Goal: Transaction & Acquisition: Download file/media

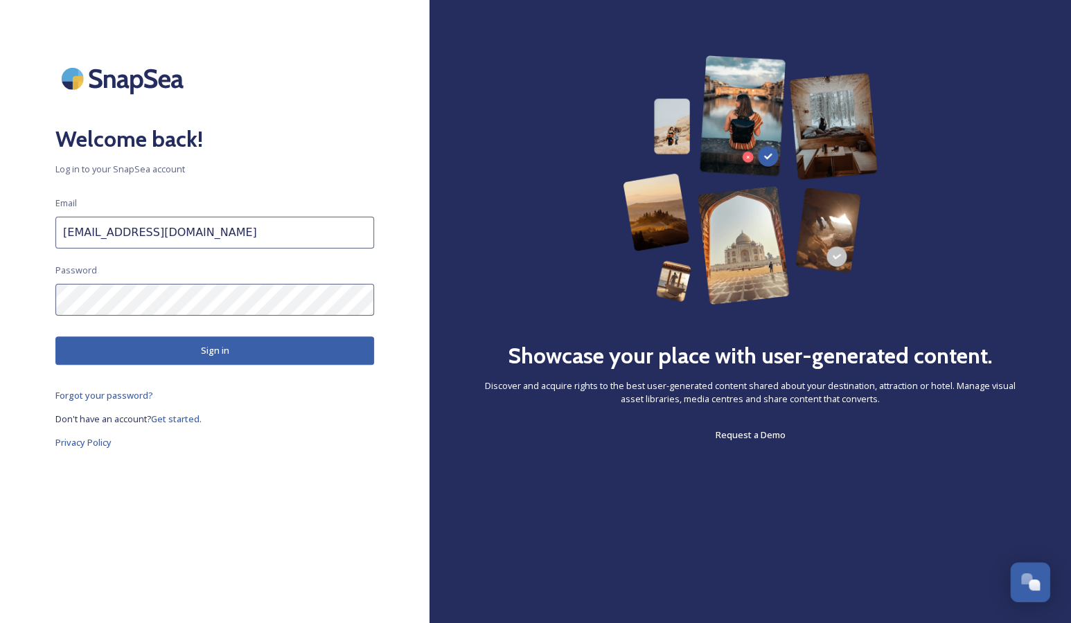
click at [241, 348] on button "Sign in" at bounding box center [214, 351] width 319 height 28
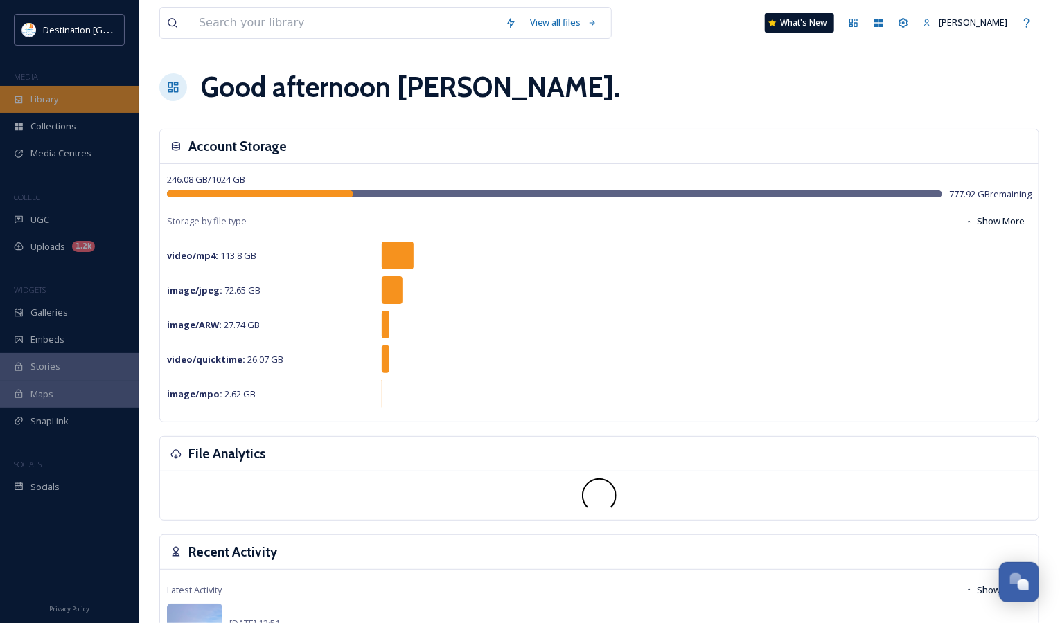
click at [54, 99] on span "Library" at bounding box center [44, 99] width 28 height 13
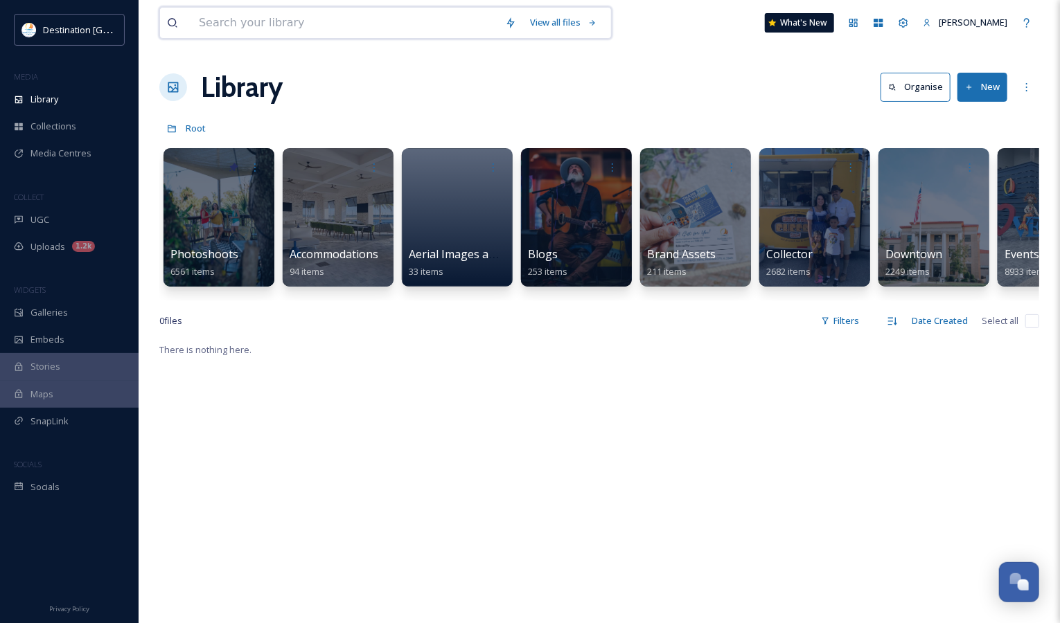
click at [339, 29] on input at bounding box center [345, 23] width 306 height 30
type input "sunset"
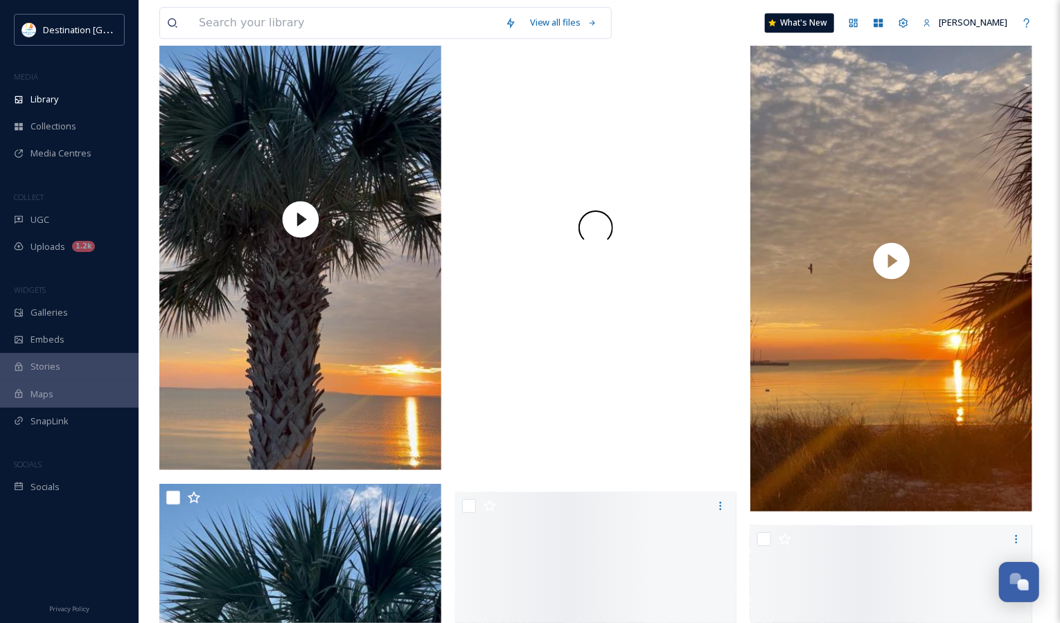
scroll to position [10180, 0]
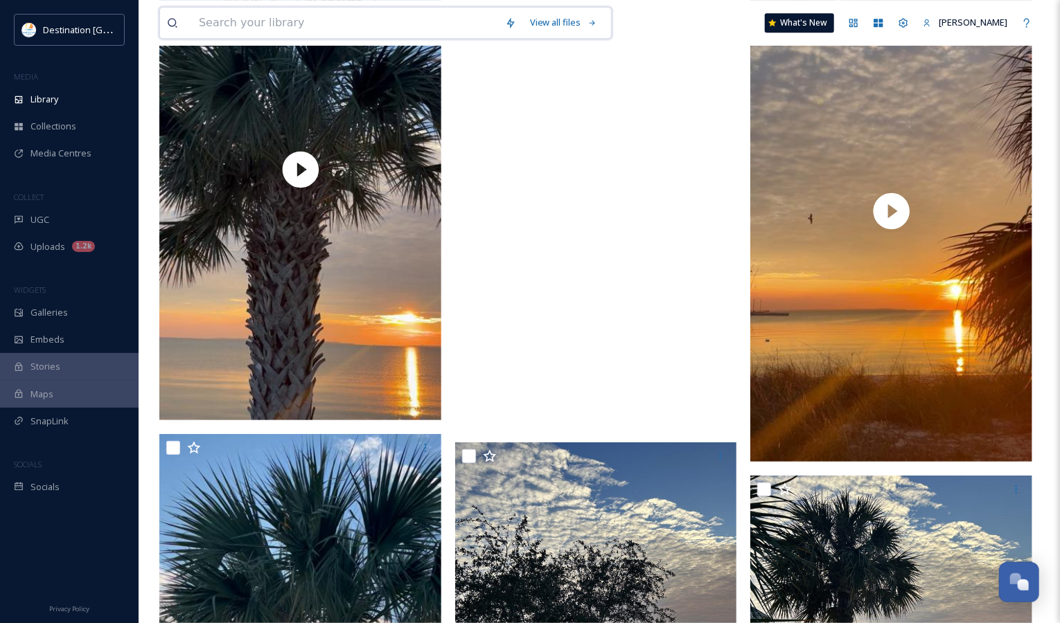
click at [346, 24] on input at bounding box center [345, 23] width 306 height 30
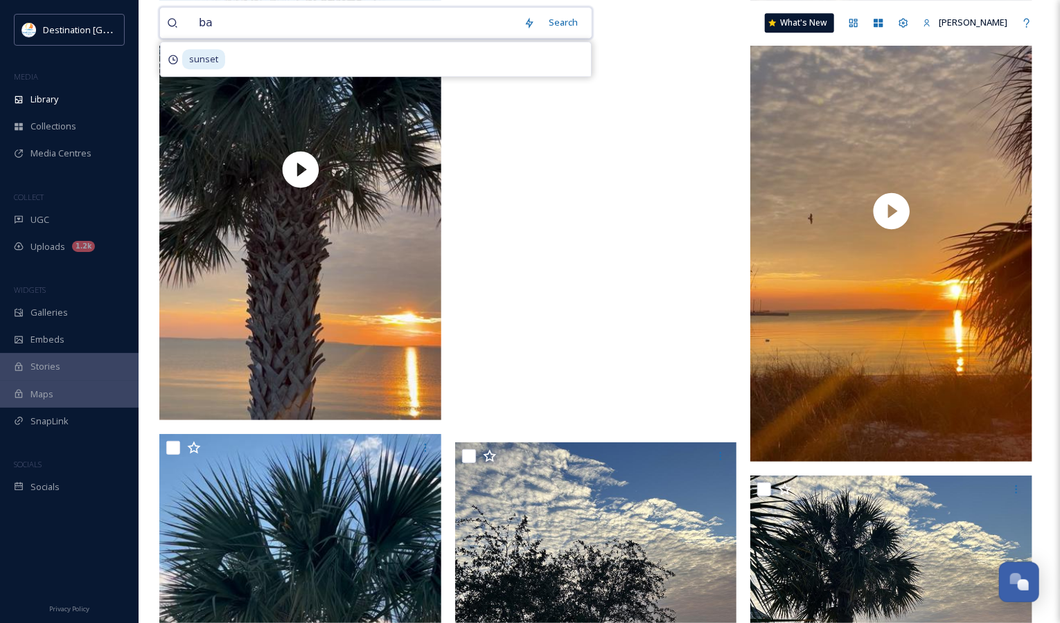
type input "bay"
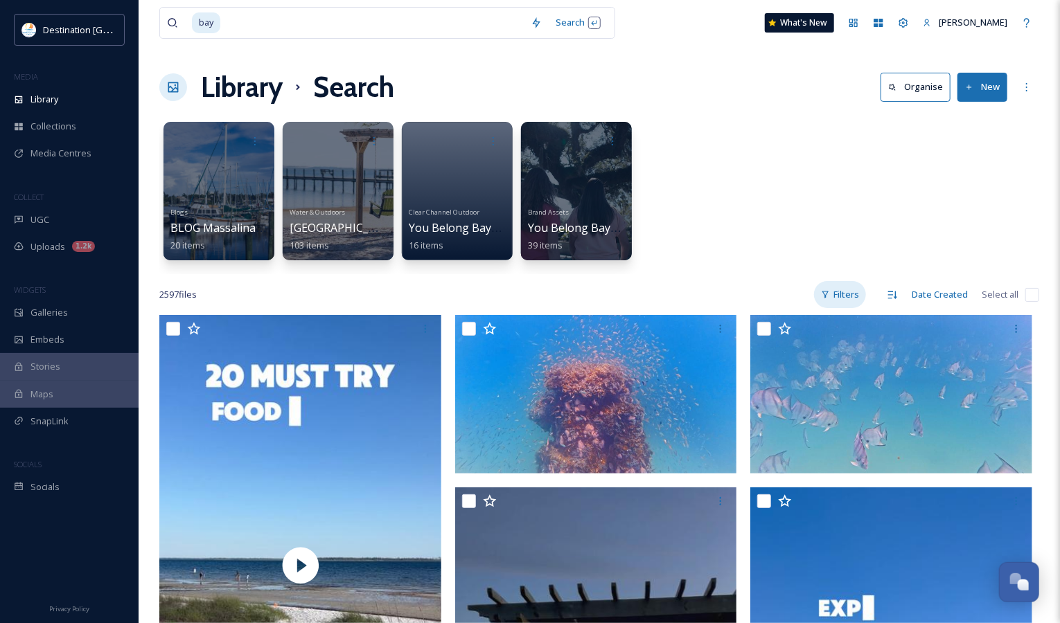
click at [857, 301] on div "Filters" at bounding box center [840, 294] width 52 height 27
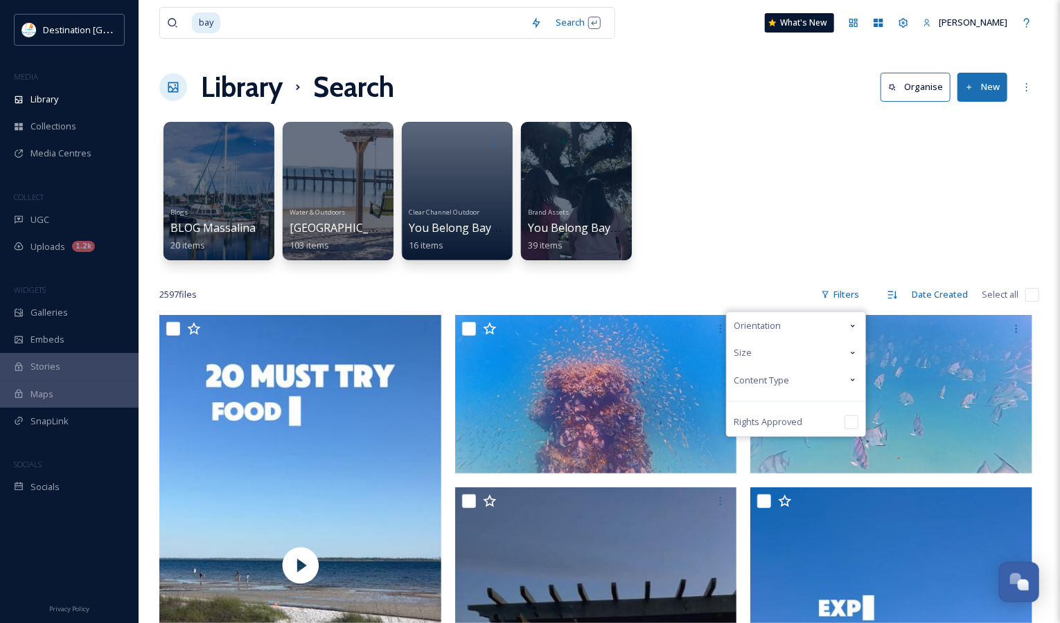
click at [837, 379] on div "Content Type" at bounding box center [795, 380] width 139 height 27
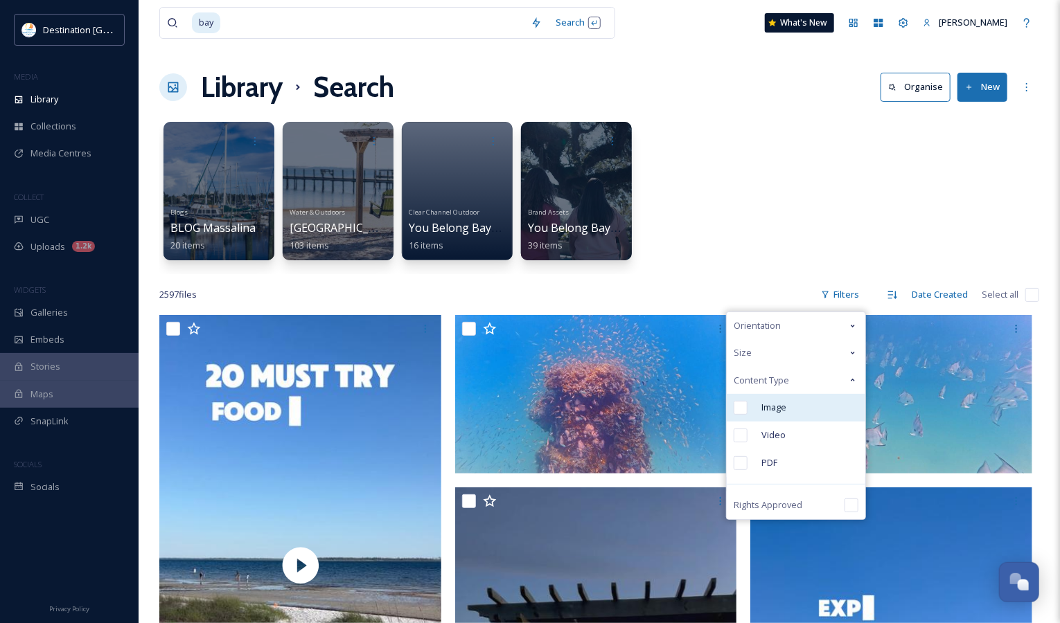
click at [810, 411] on div "Image" at bounding box center [795, 408] width 139 height 28
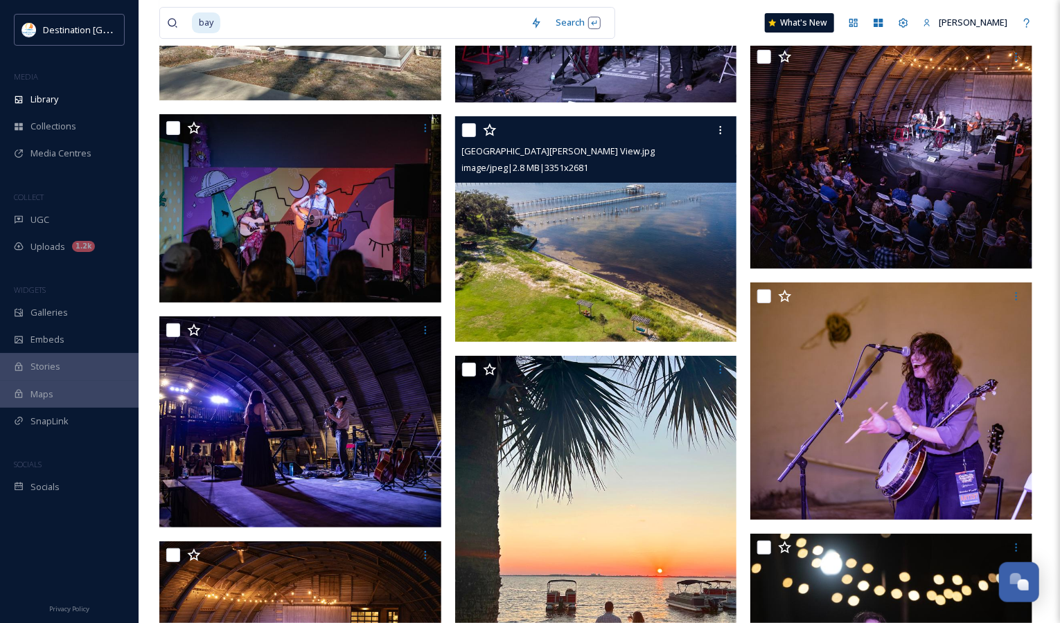
scroll to position [10249, 0]
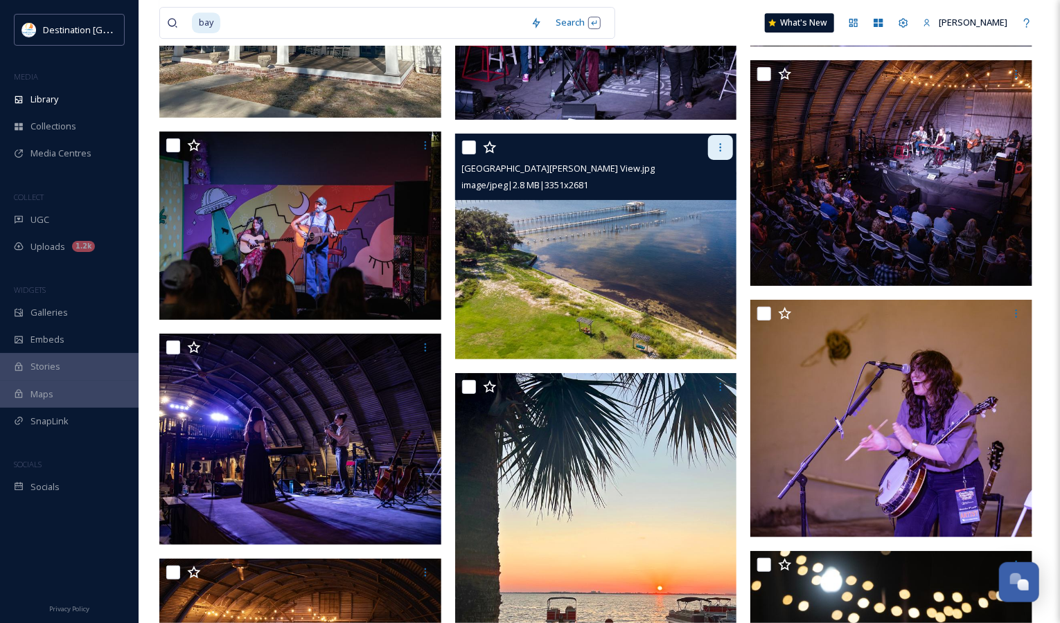
click at [722, 143] on icon at bounding box center [720, 147] width 11 height 11
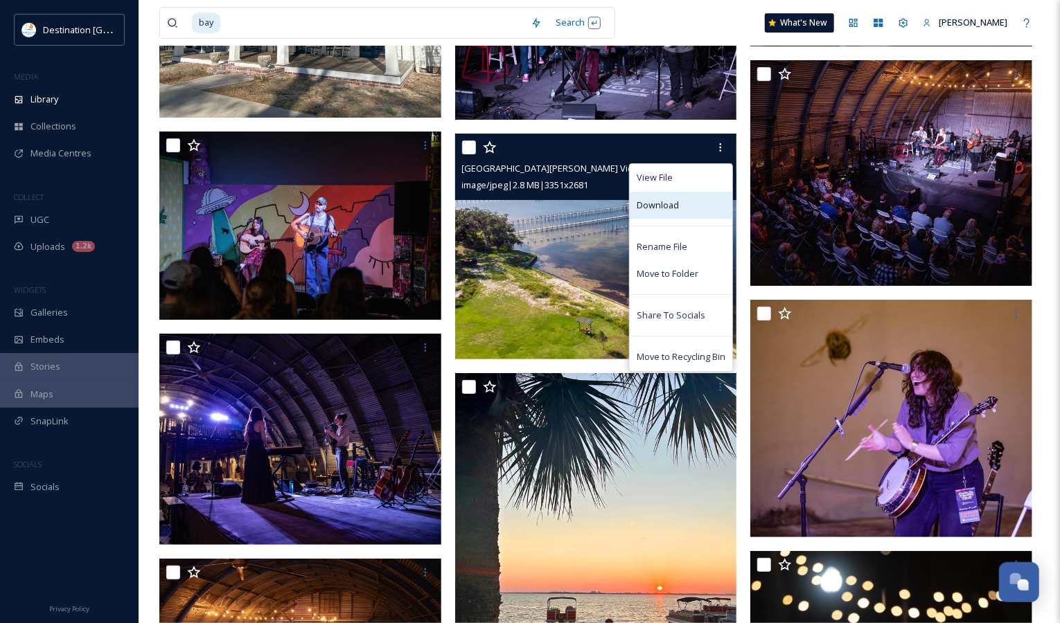
click at [692, 199] on div "Download" at bounding box center [680, 205] width 102 height 27
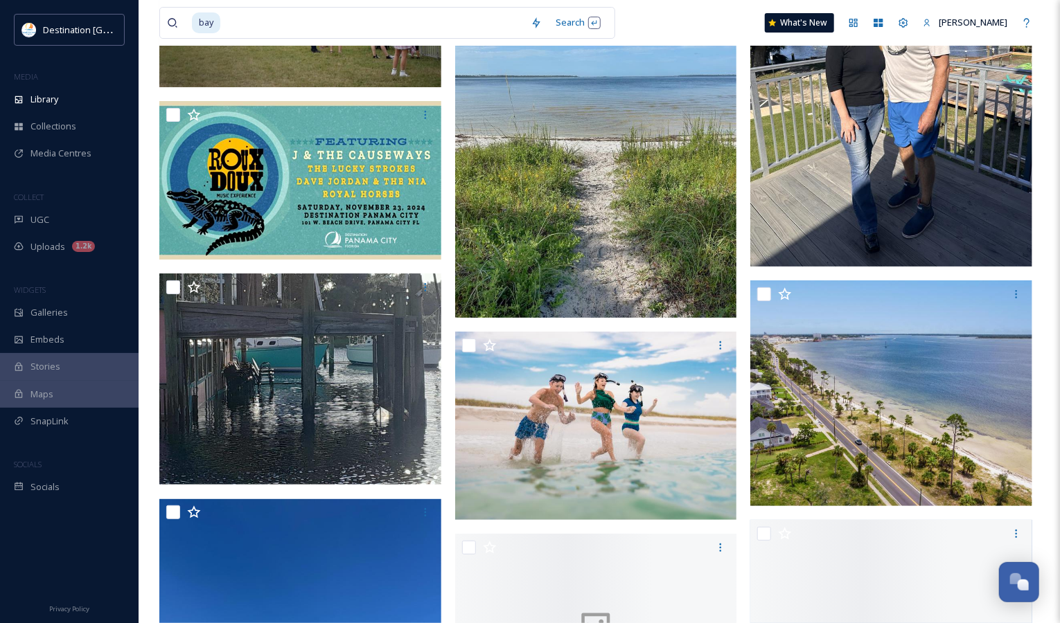
scroll to position [13227, 0]
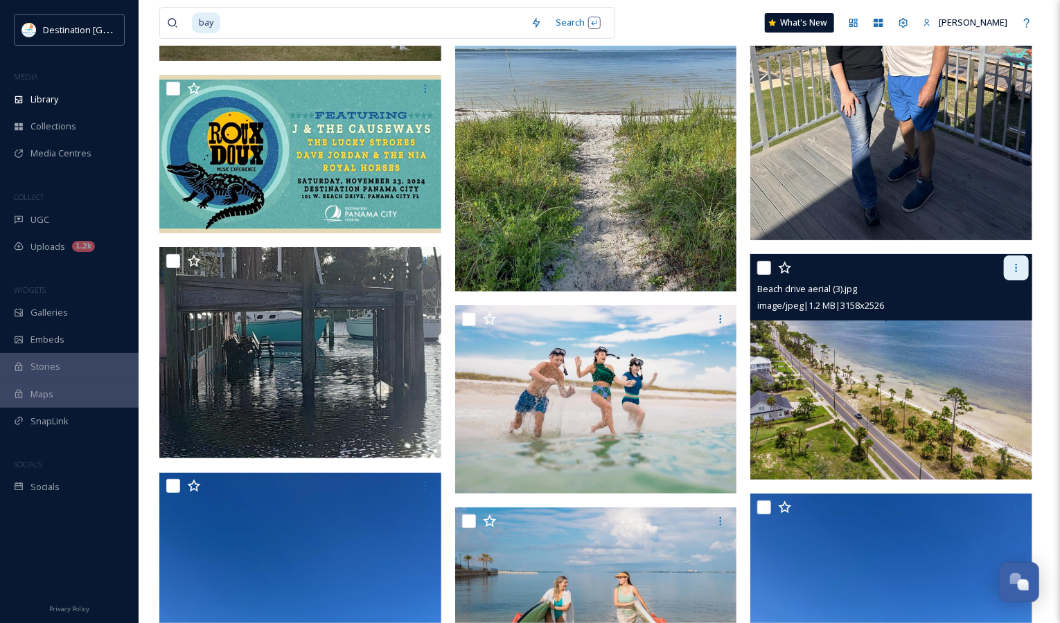
click at [1014, 268] on icon at bounding box center [1015, 267] width 11 height 11
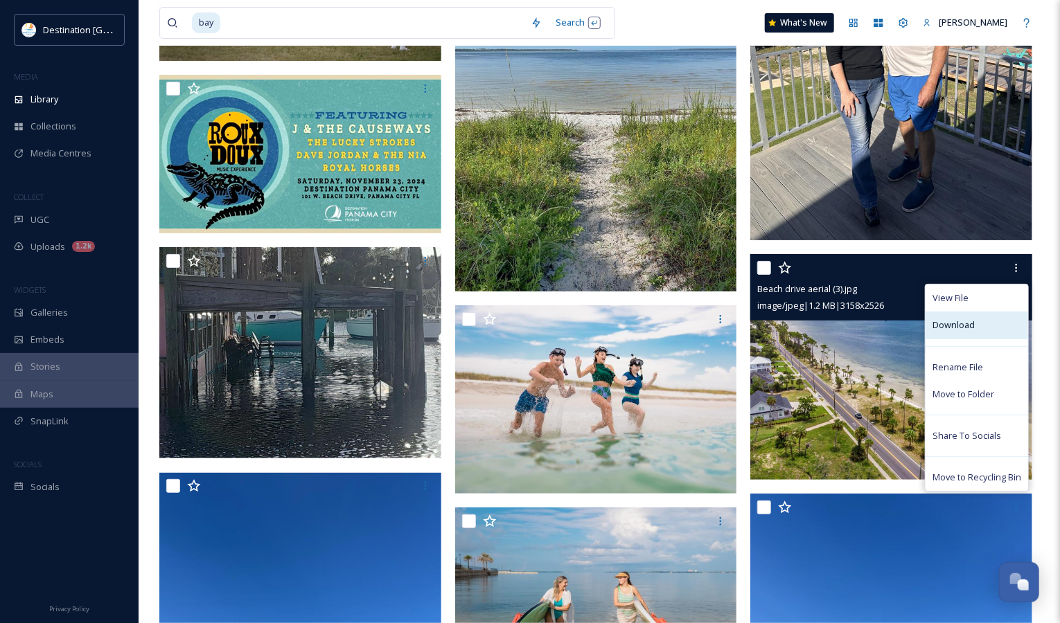
click at [985, 330] on div "Download" at bounding box center [976, 325] width 102 height 27
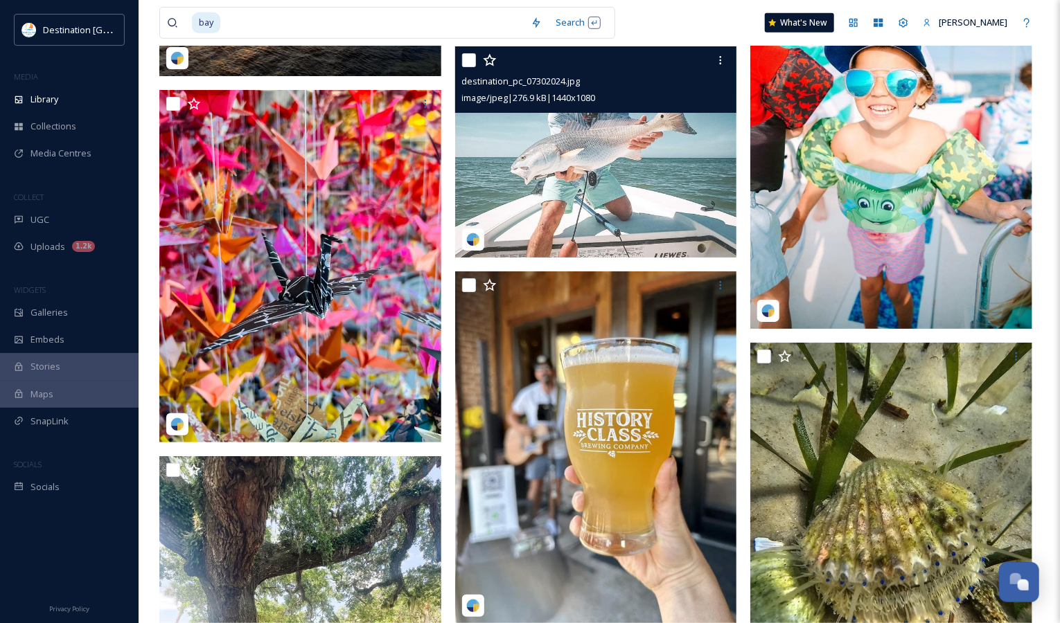
scroll to position [21329, 0]
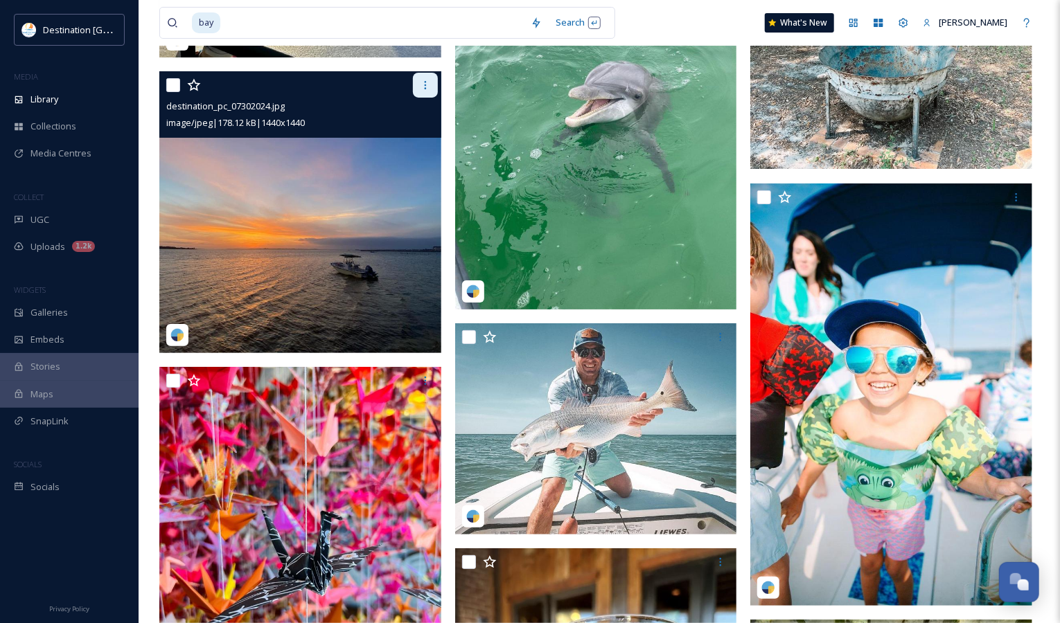
click at [420, 84] on icon at bounding box center [425, 85] width 11 height 11
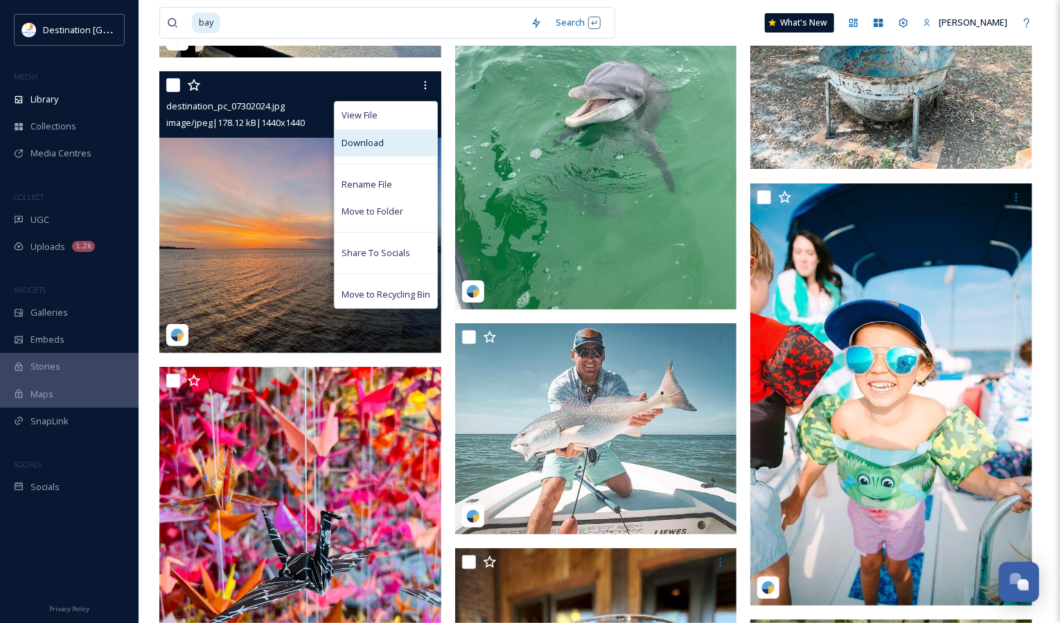
click at [410, 141] on div "Download" at bounding box center [385, 142] width 102 height 27
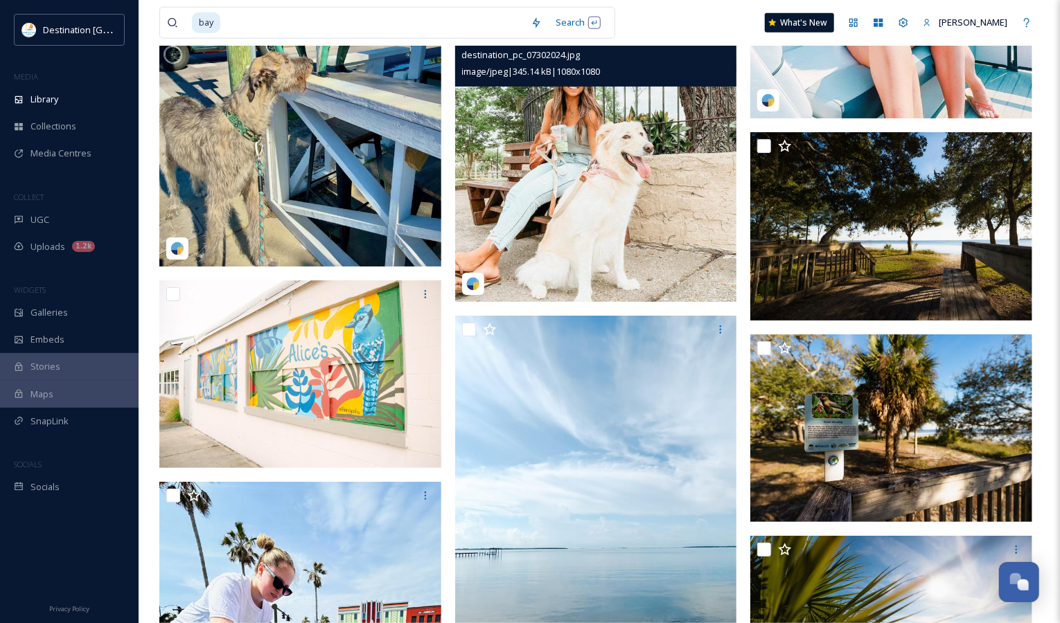
scroll to position [32963, 0]
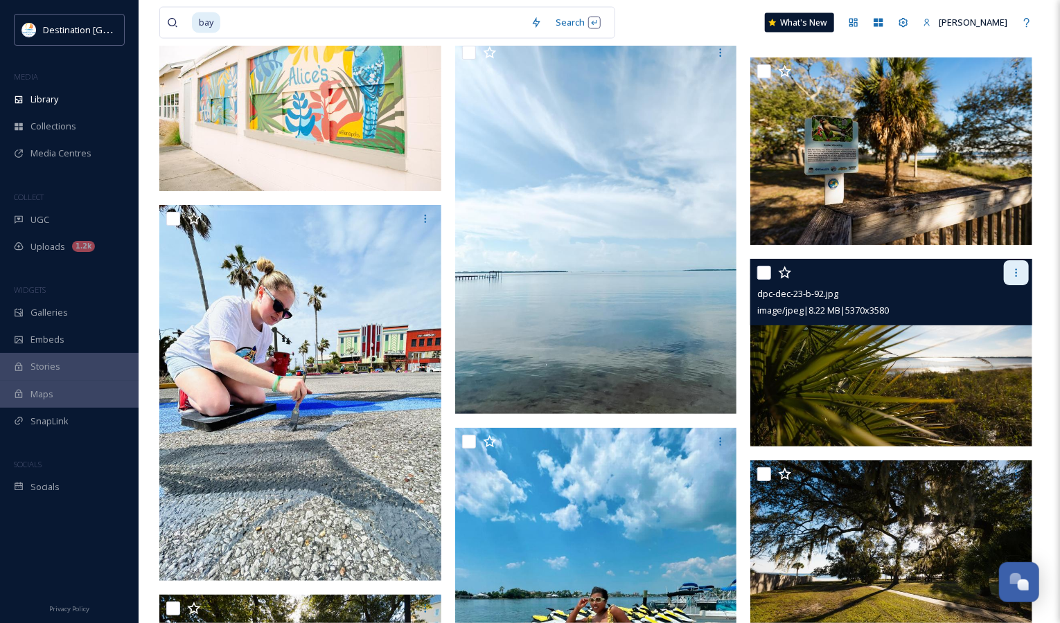
click at [1014, 274] on icon at bounding box center [1015, 272] width 11 height 11
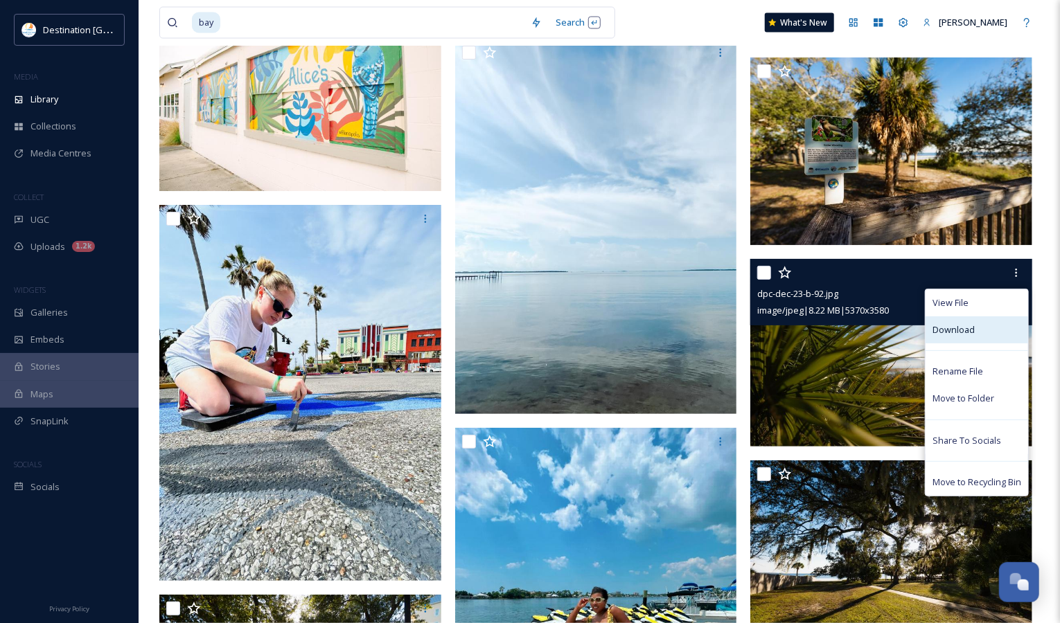
click at [979, 334] on div "Download" at bounding box center [976, 329] width 102 height 27
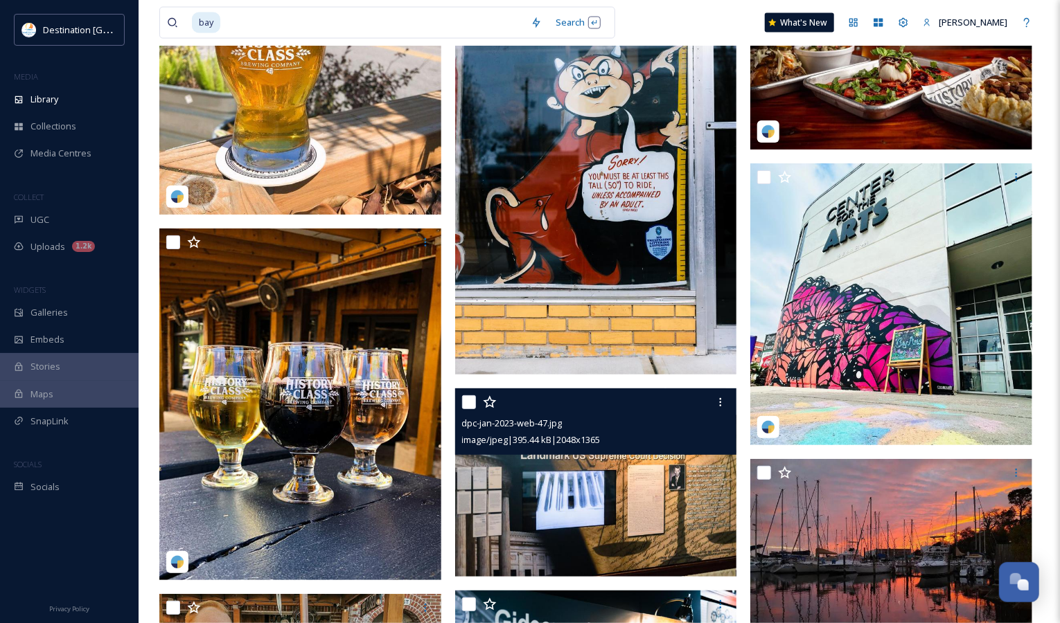
scroll to position [38572, 0]
